Goal: Task Accomplishment & Management: Use online tool/utility

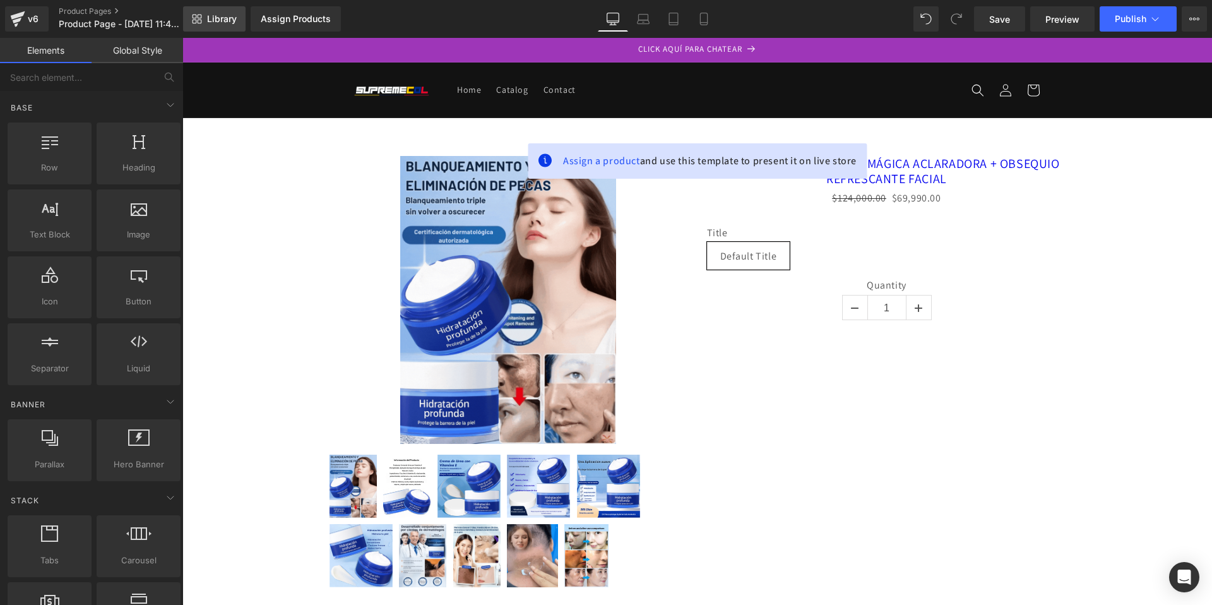
click at [212, 21] on span "Library" at bounding box center [222, 18] width 30 height 11
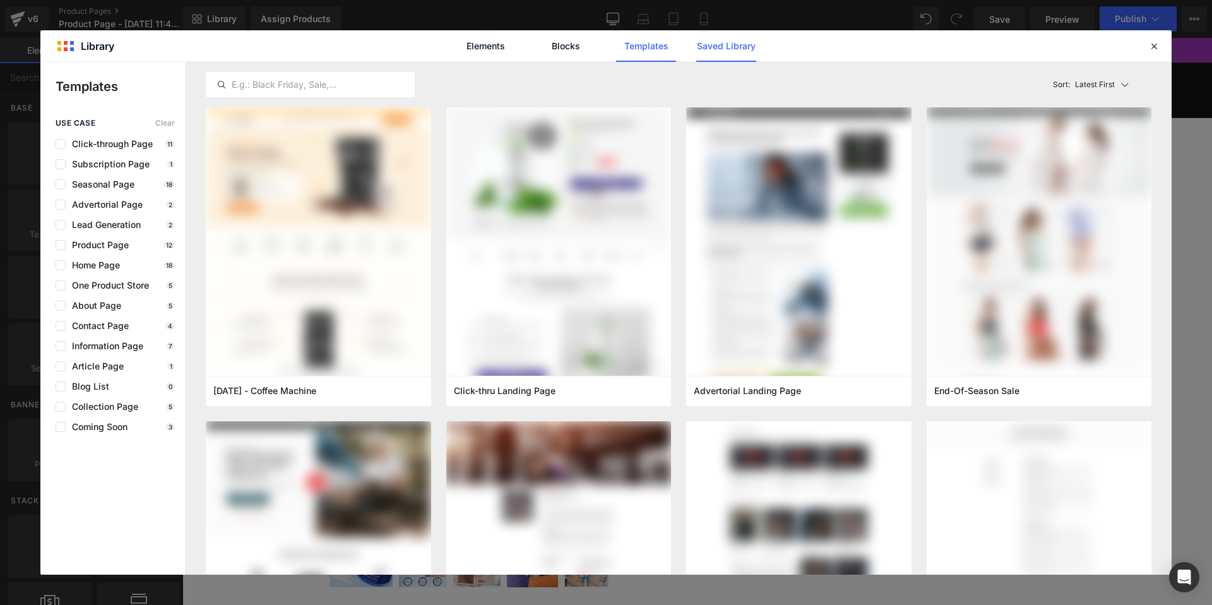
click at [736, 51] on link "Saved Library" at bounding box center [726, 46] width 60 height 32
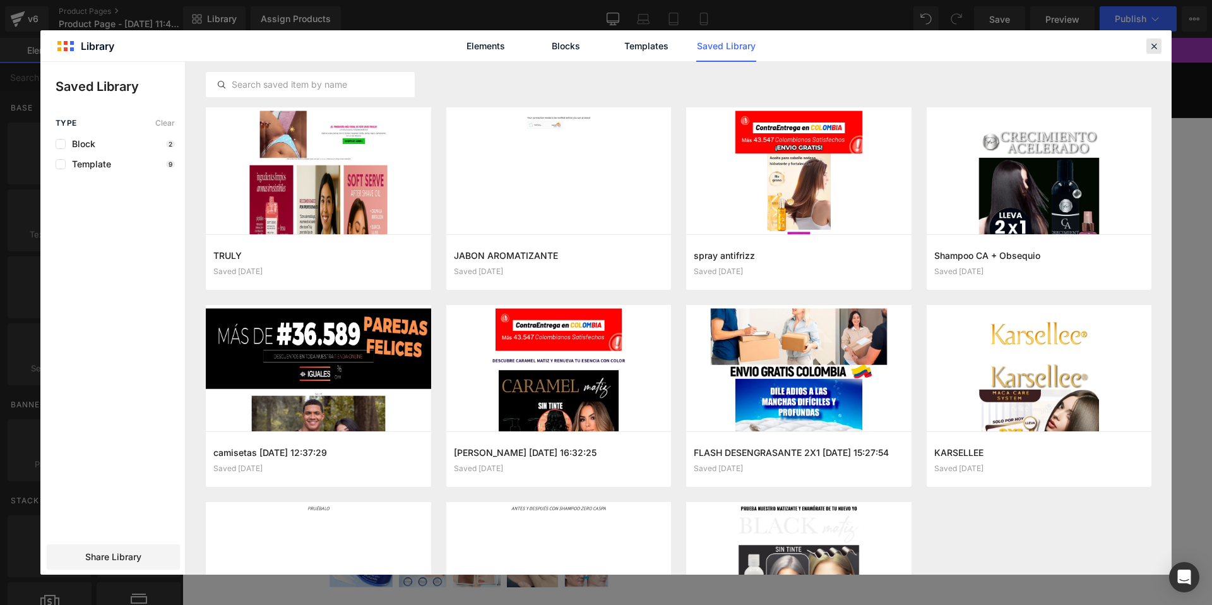
click at [1148, 47] on icon at bounding box center [1153, 45] width 11 height 11
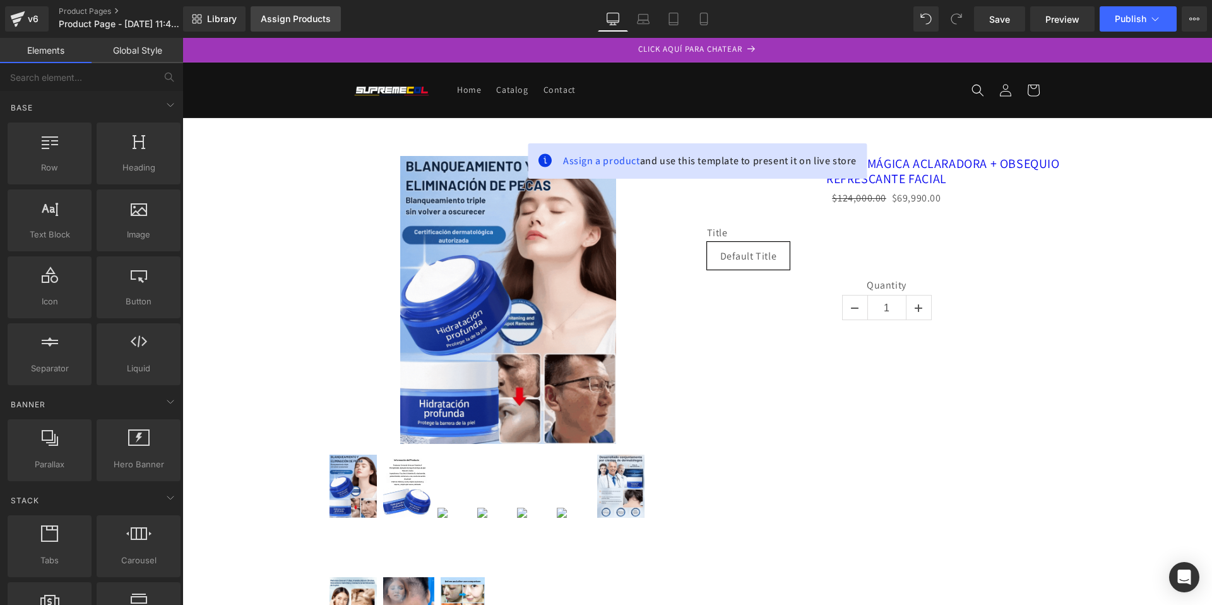
click at [269, 20] on div "Assign Products" at bounding box center [296, 19] width 70 height 10
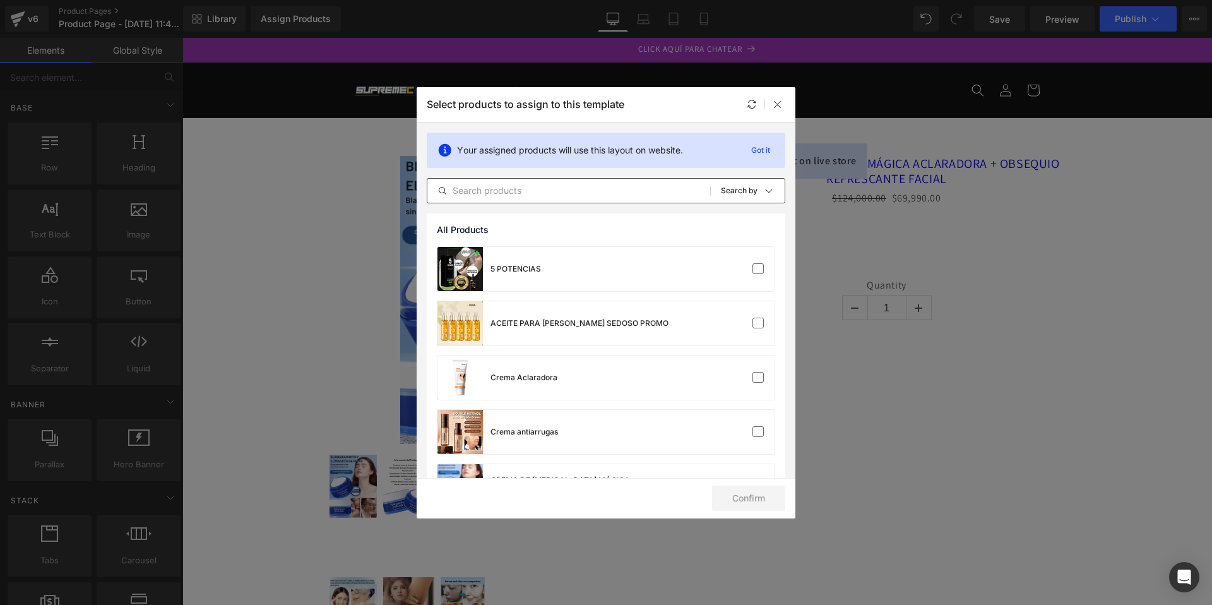
click at [492, 186] on input "text" at bounding box center [568, 190] width 283 height 15
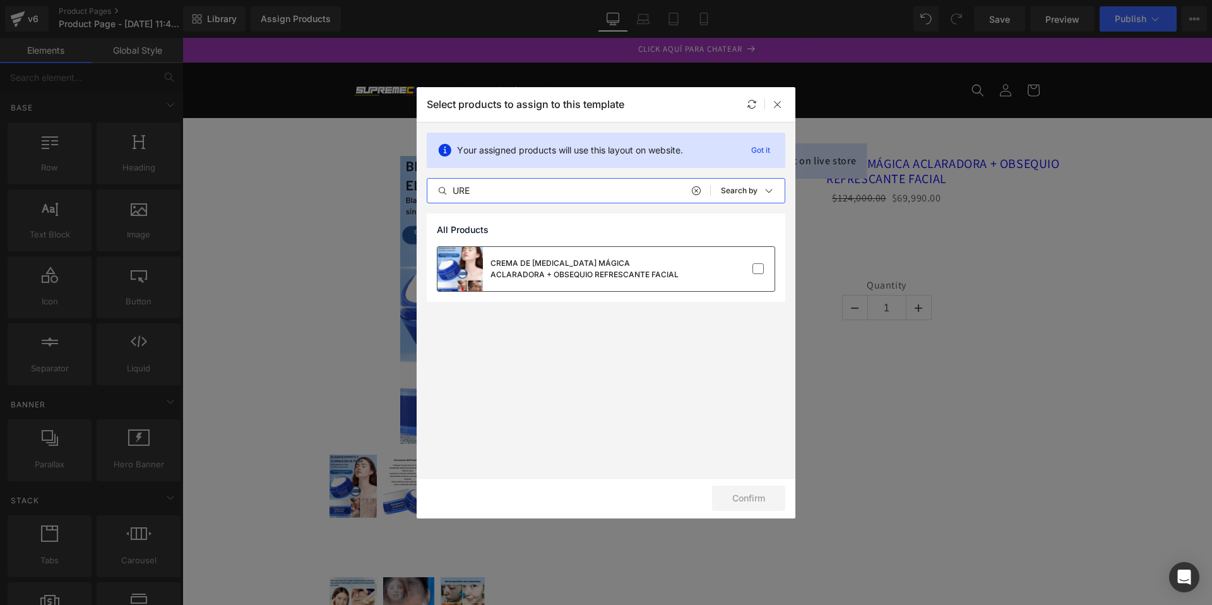
type input "URE"
click at [535, 261] on div "CREMA DE [MEDICAL_DATA] MÁGICA ACLARADORA + OBSEQUIO REFRESCANTE FACIAL" at bounding box center [584, 269] width 189 height 23
click at [767, 497] on button "Confirm" at bounding box center [748, 497] width 73 height 25
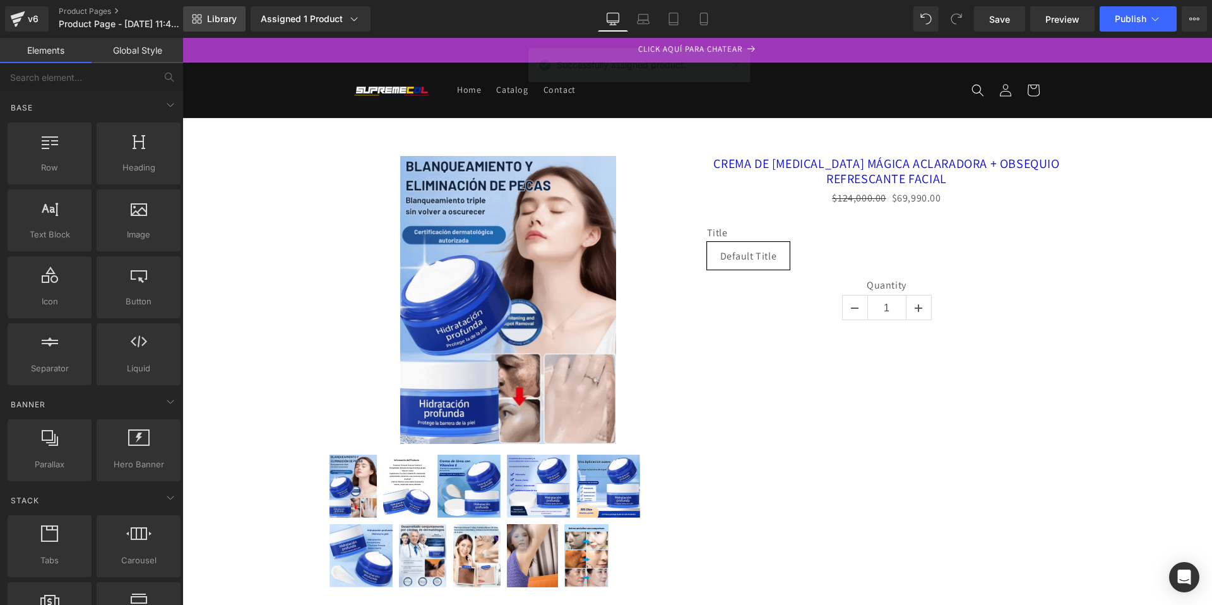
click at [222, 23] on span "Library" at bounding box center [222, 18] width 30 height 11
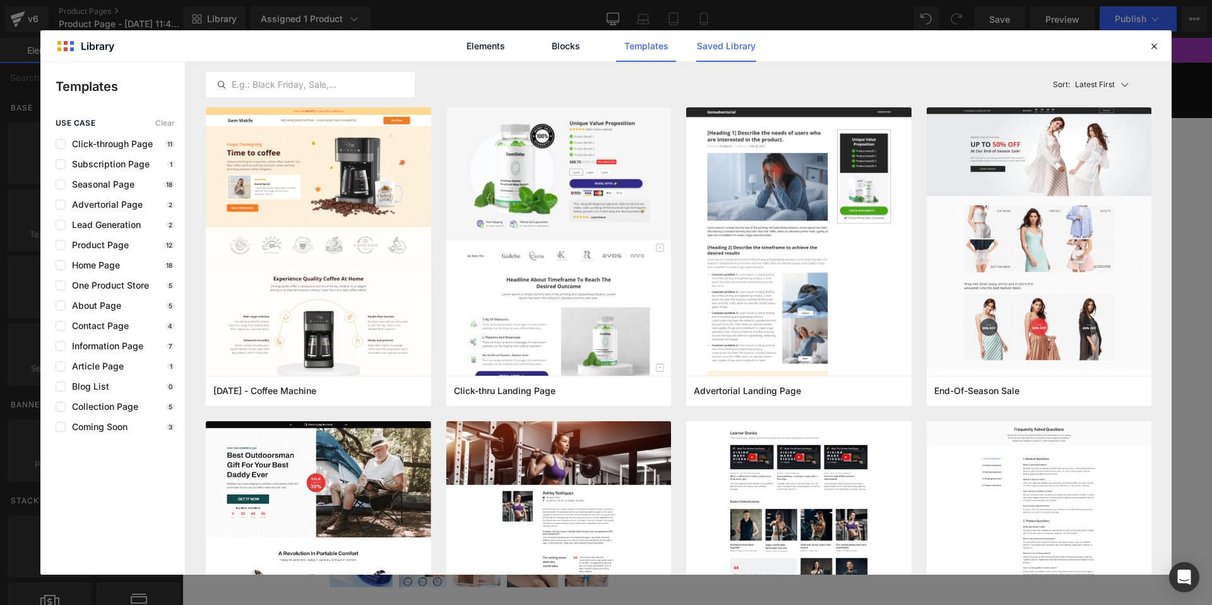
click at [723, 45] on link "Saved Library" at bounding box center [726, 46] width 60 height 32
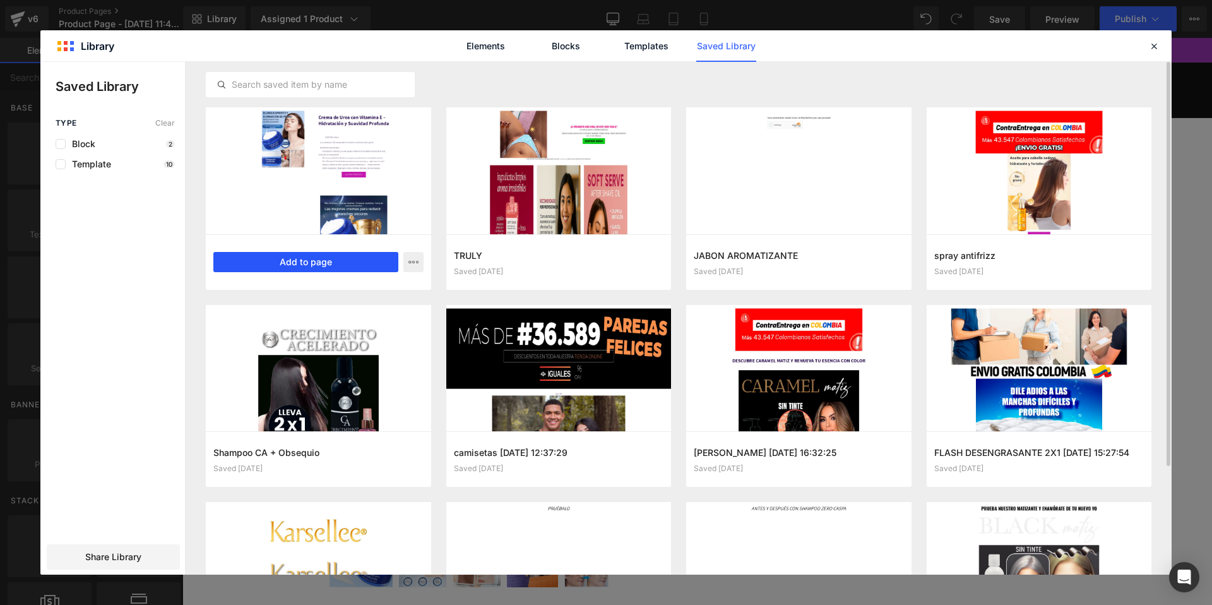
drag, startPoint x: 305, startPoint y: 268, endPoint x: 123, endPoint y: 230, distance: 186.3
click at [305, 268] on button "Add to page" at bounding box center [305, 262] width 185 height 20
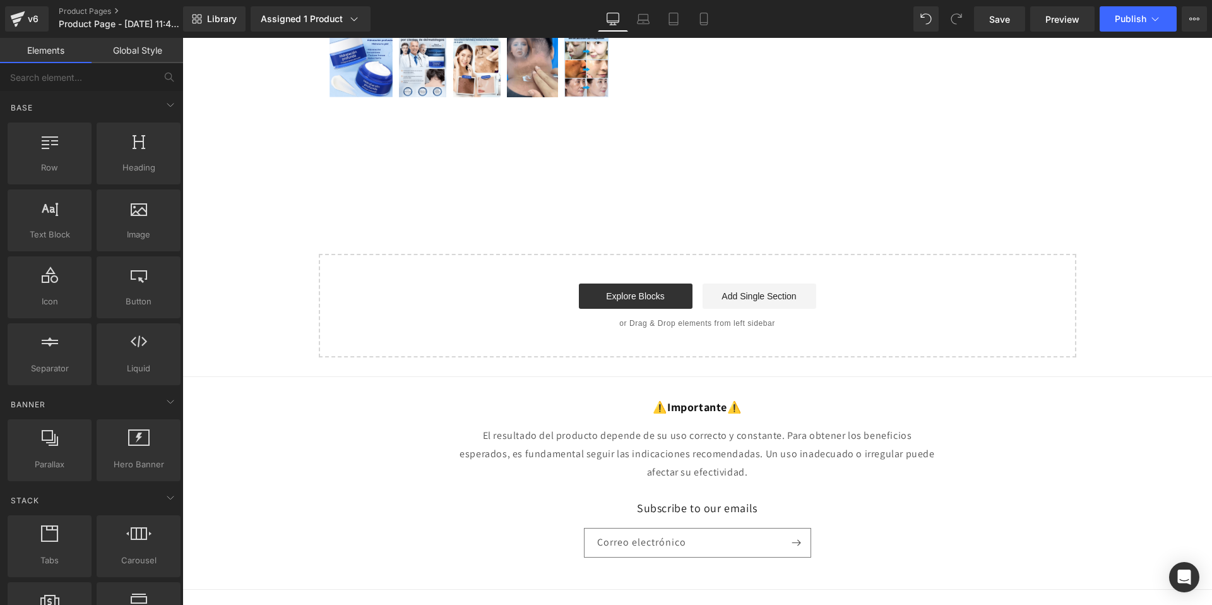
scroll to position [516, 0]
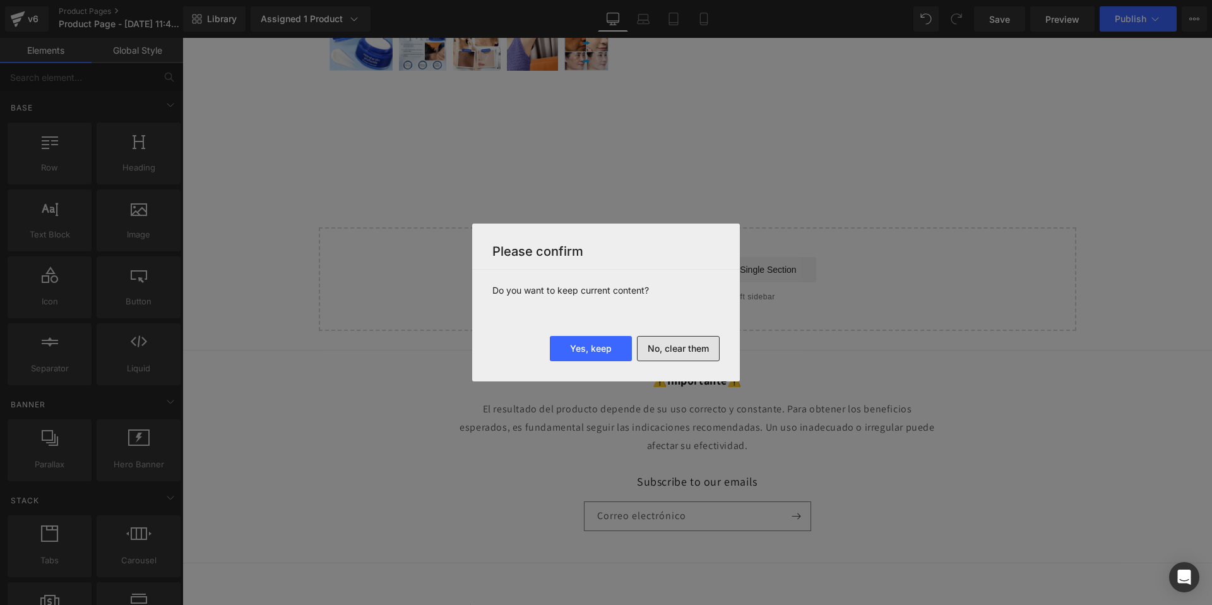
click at [709, 352] on button "No, clear them" at bounding box center [678, 348] width 83 height 25
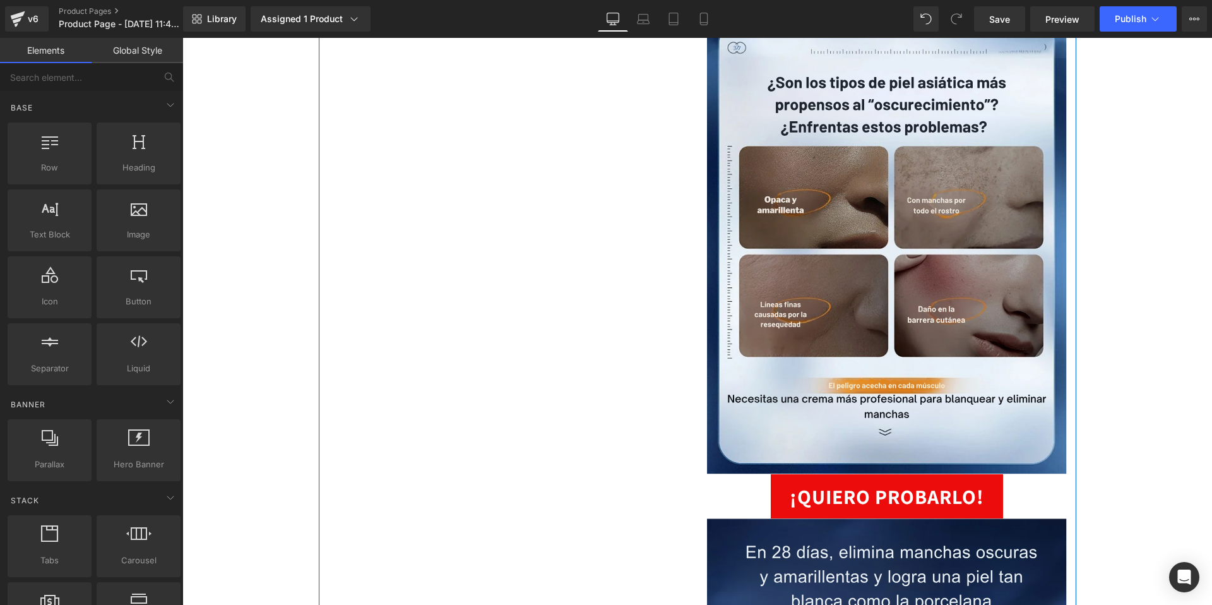
scroll to position [1392, 0]
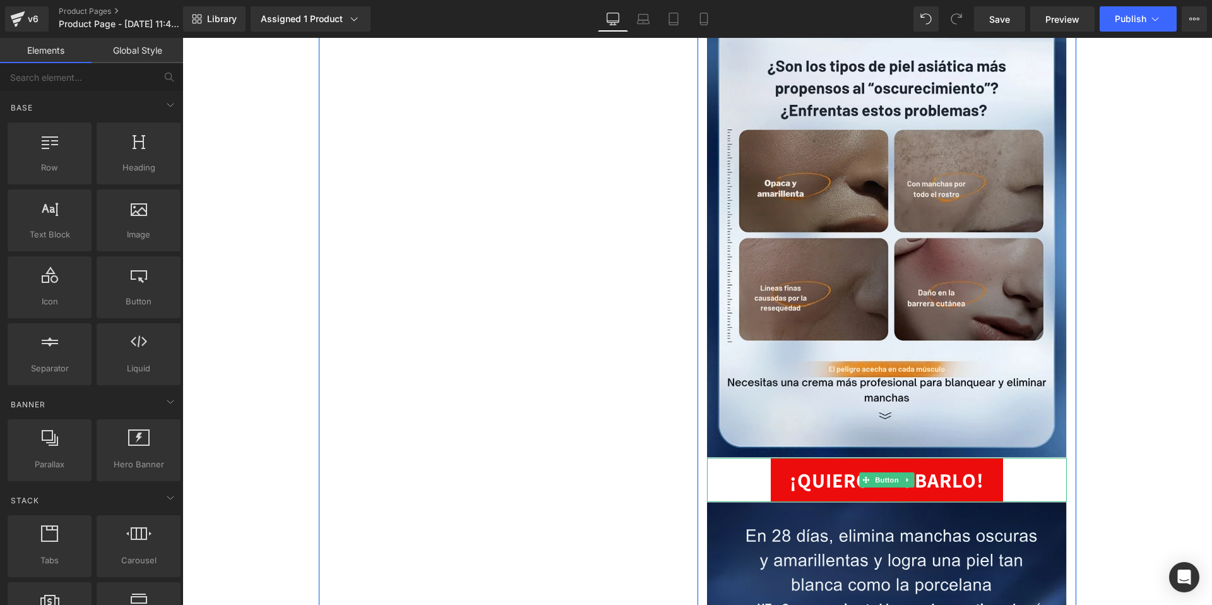
click at [784, 465] on link "¡QUIERO PROBARLO!" at bounding box center [887, 480] width 232 height 44
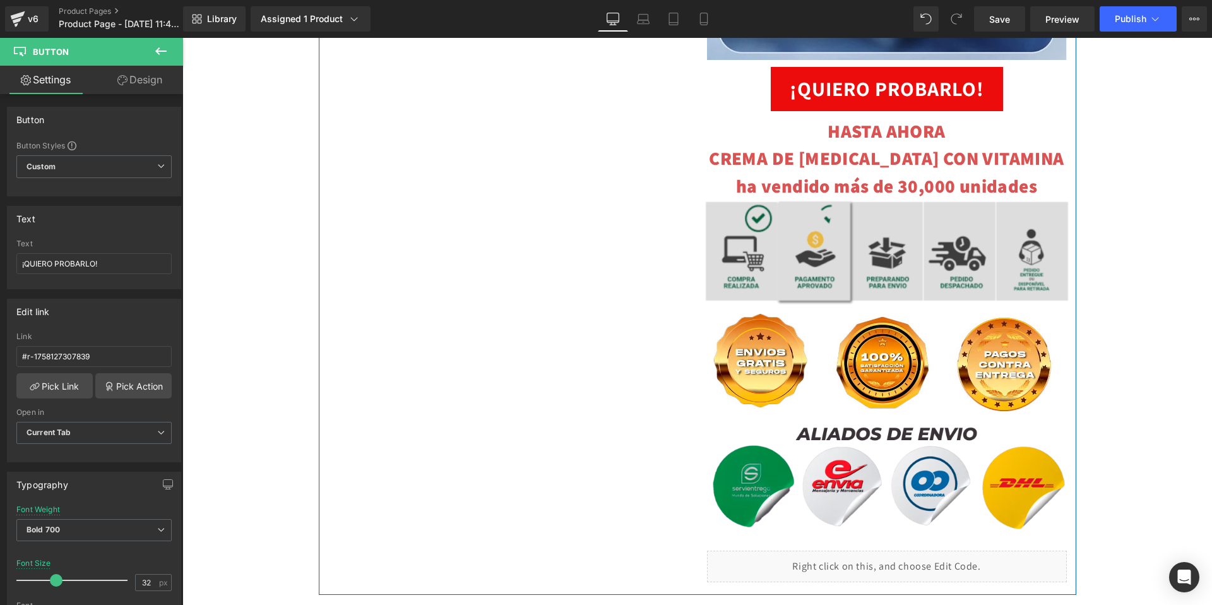
scroll to position [7648, 0]
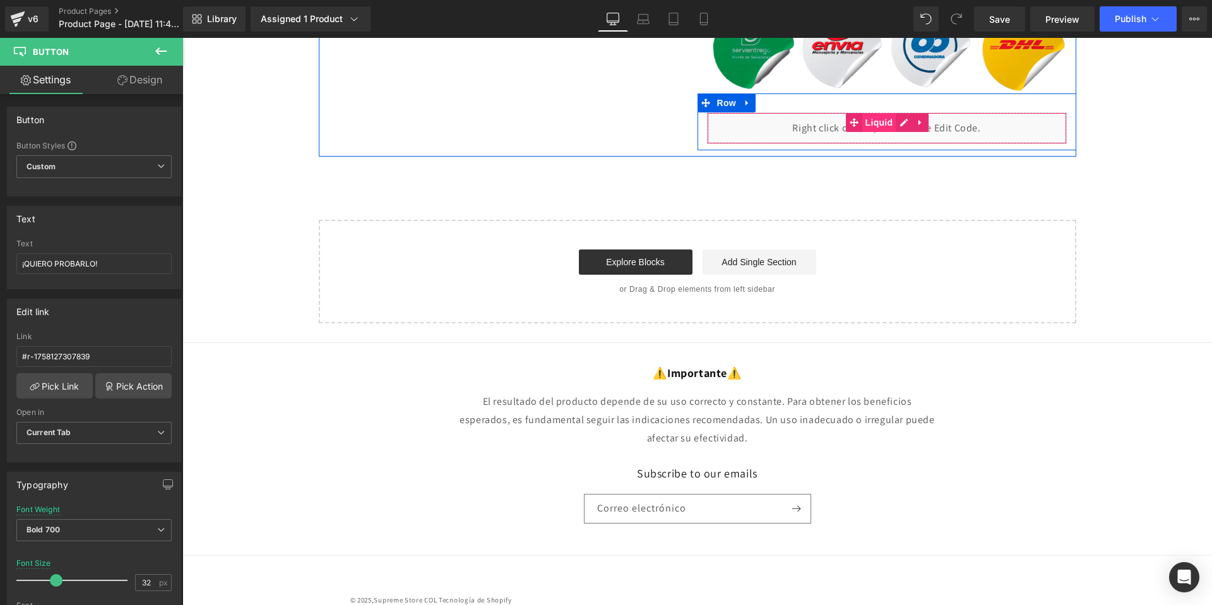
click at [863, 113] on span "Liquid" at bounding box center [879, 122] width 34 height 19
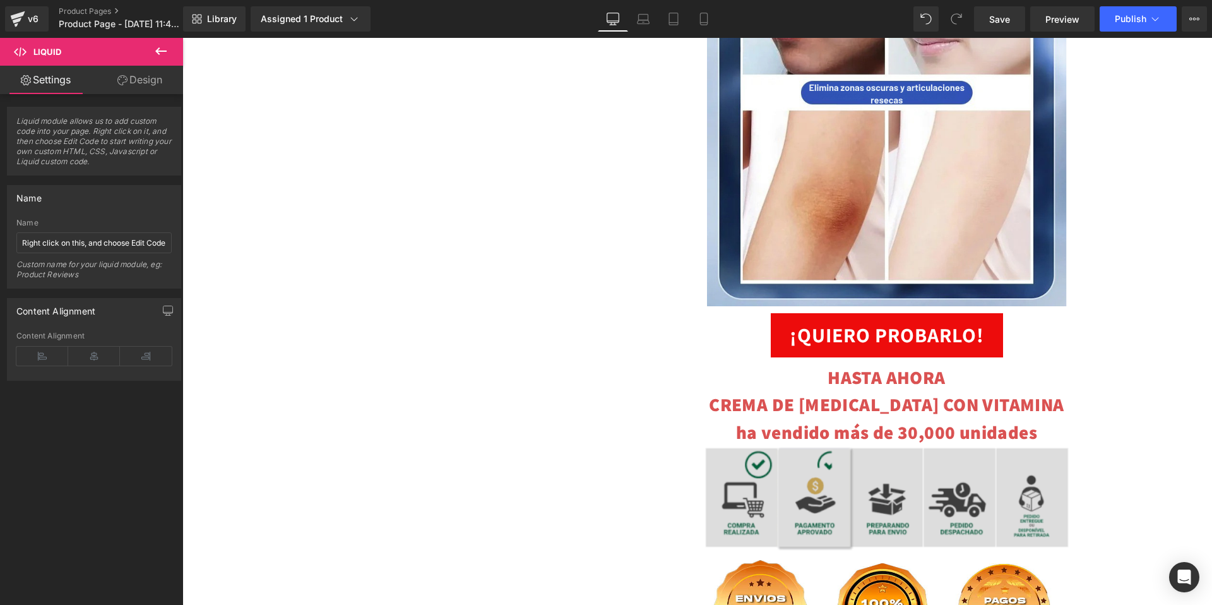
scroll to position [6910, 0]
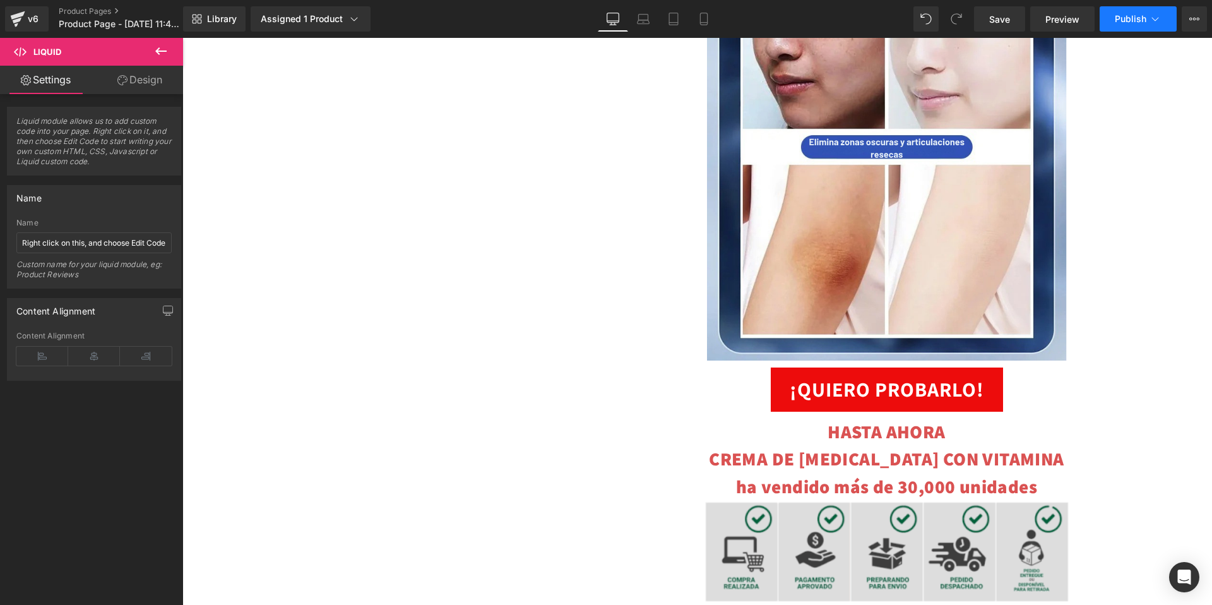
click at [1137, 25] on button "Publish" at bounding box center [1137, 18] width 77 height 25
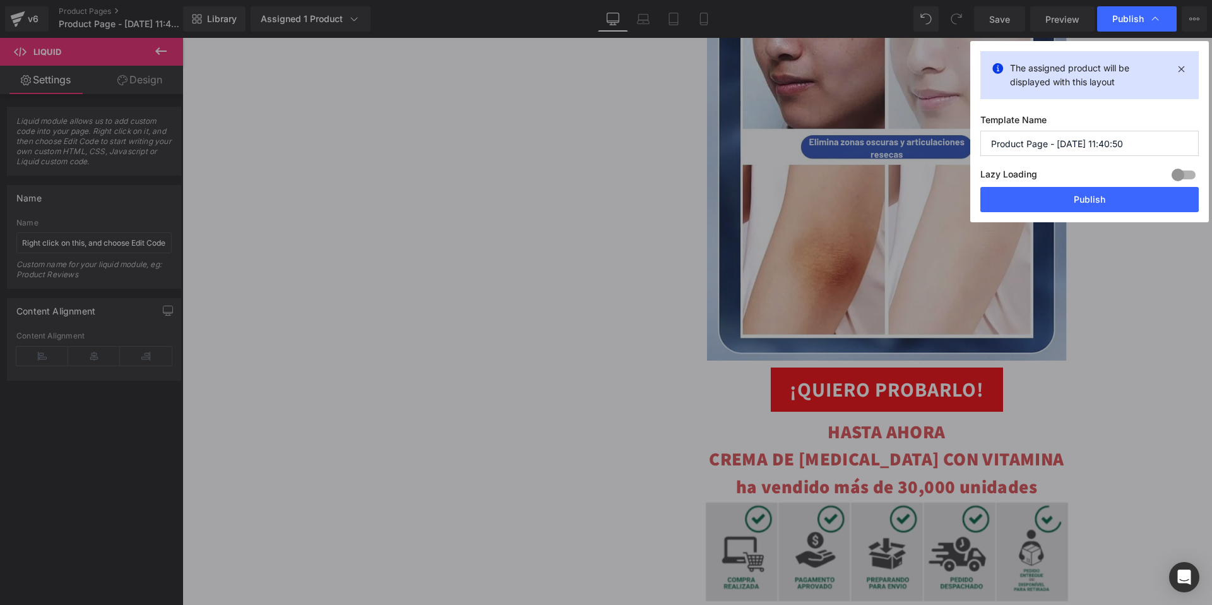
click at [1048, 146] on input "Product Page - [DATE] 11:40:50" at bounding box center [1089, 143] width 218 height 25
type input "CREMA [MEDICAL_DATA]"
click at [1085, 201] on button "Publish" at bounding box center [1089, 199] width 218 height 25
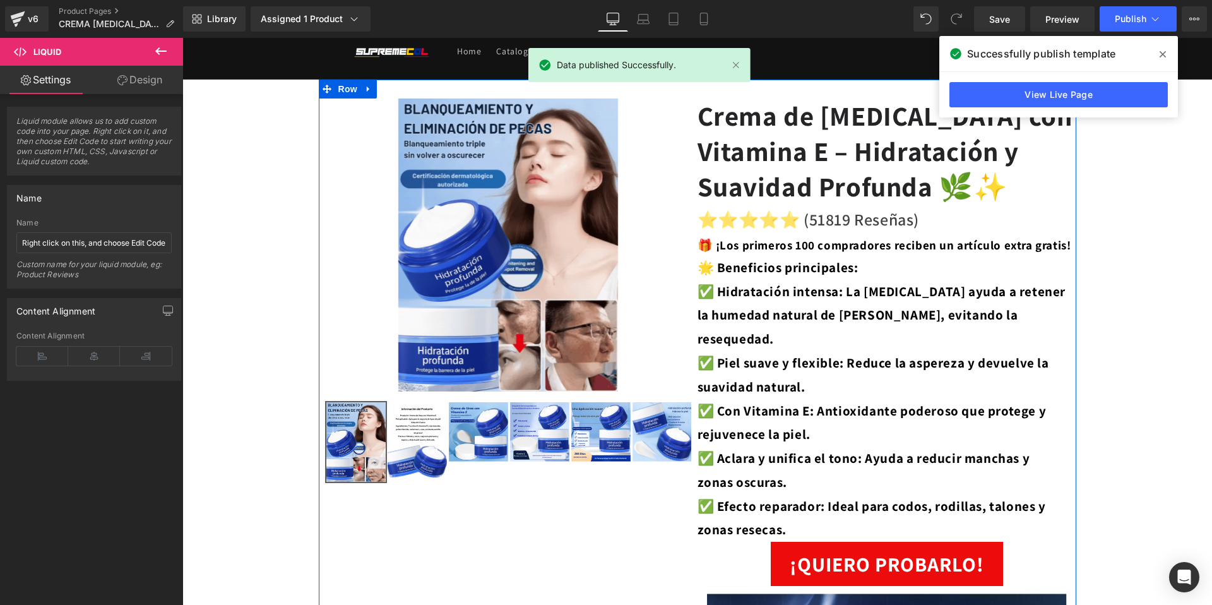
scroll to position [0, 0]
